Goal: Task Accomplishment & Management: Manage account settings

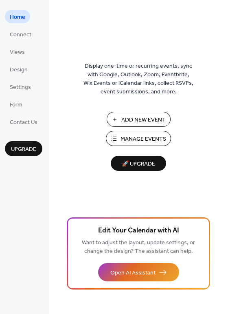
click at [125, 146] on button "Manage Events" at bounding box center [138, 138] width 65 height 15
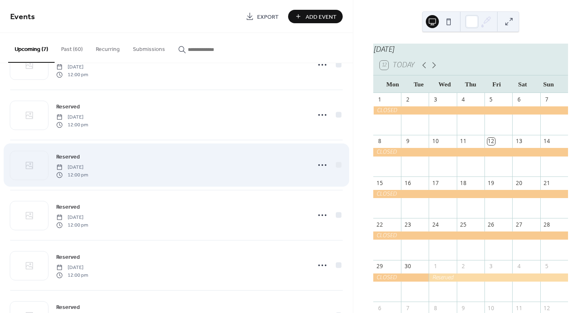
scroll to position [39, 0]
click at [154, 172] on div "Reserved [DATE] 12:00 pm" at bounding box center [180, 162] width 249 height 26
click at [318, 162] on icon at bounding box center [322, 161] width 13 height 13
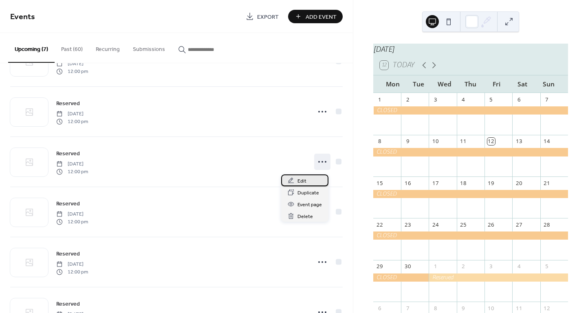
click at [303, 181] on span "Edit" at bounding box center [302, 181] width 9 height 9
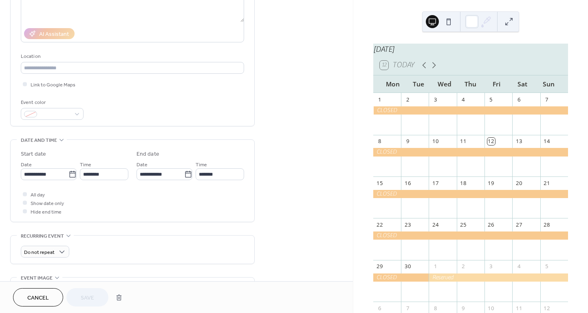
scroll to position [151, 0]
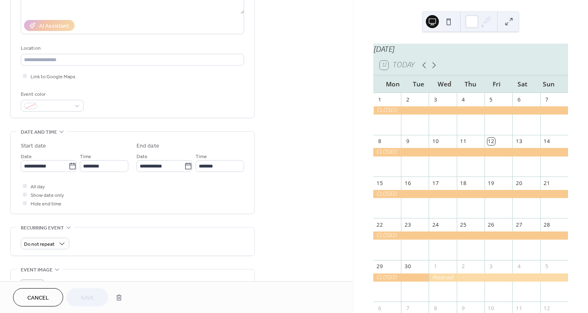
click at [38, 296] on span "Cancel" at bounding box center [38, 298] width 22 height 9
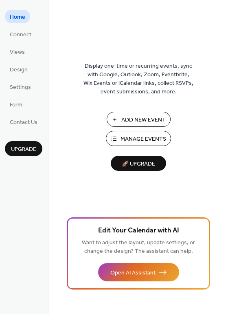
click at [121, 146] on button "Manage Events" at bounding box center [138, 138] width 65 height 15
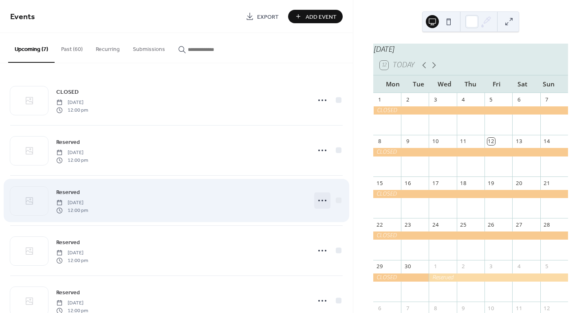
click at [322, 204] on icon at bounding box center [322, 200] width 13 height 13
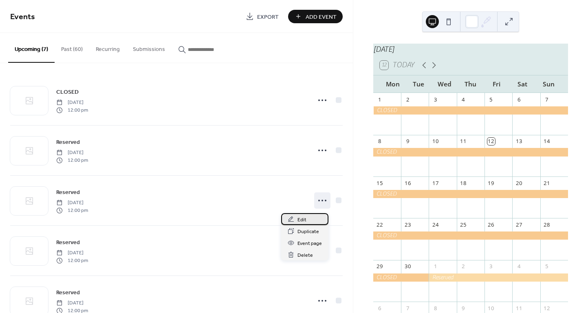
click at [304, 218] on span "Edit" at bounding box center [302, 220] width 9 height 9
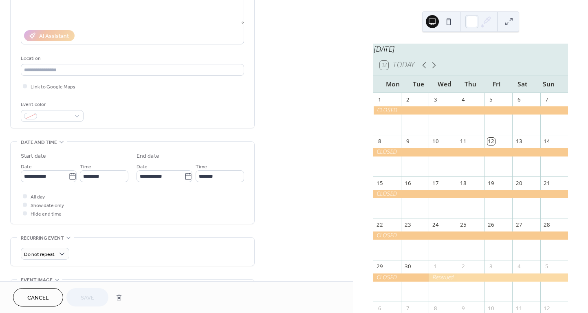
scroll to position [142, 0]
click at [184, 180] on icon at bounding box center [188, 176] width 8 height 8
click at [184, 181] on input "**********" at bounding box center [161, 176] width 48 height 12
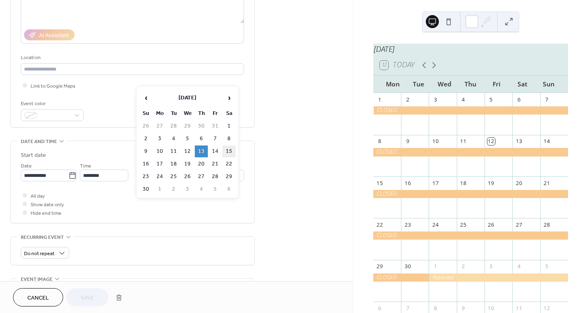
click at [231, 154] on td "15" at bounding box center [229, 151] width 13 height 12
type input "**********"
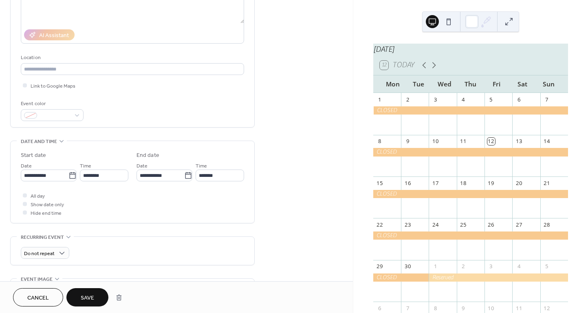
click at [87, 289] on button "Save" at bounding box center [87, 297] width 42 height 18
